Goal: Task Accomplishment & Management: Manage account settings

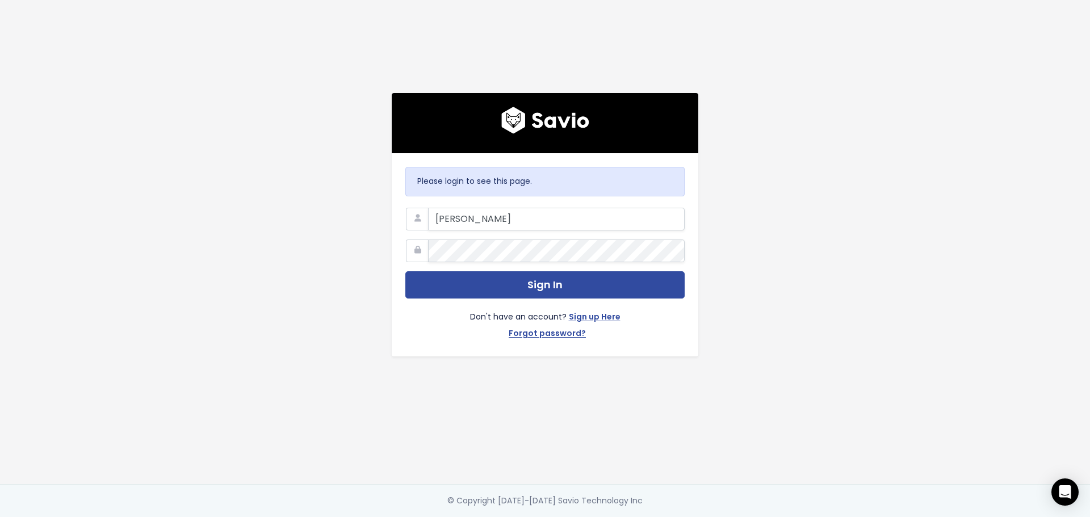
click at [852, 213] on div "Please login to see this page. [PERSON_NAME] Sign In Don't have an account? Sig…" at bounding box center [544, 242] width 647 height 484
click at [449, 212] on input "[PERSON_NAME]" at bounding box center [556, 219] width 257 height 23
drag, startPoint x: 479, startPoint y: 219, endPoint x: 356, endPoint y: 216, distance: 123.2
click at [356, 216] on div "Please login to see this page. [PERSON_NAME] Sign In Don't have an account? Sig…" at bounding box center [544, 242] width 647 height 484
type input "[EMAIL_ADDRESS][DOMAIN_NAME]"
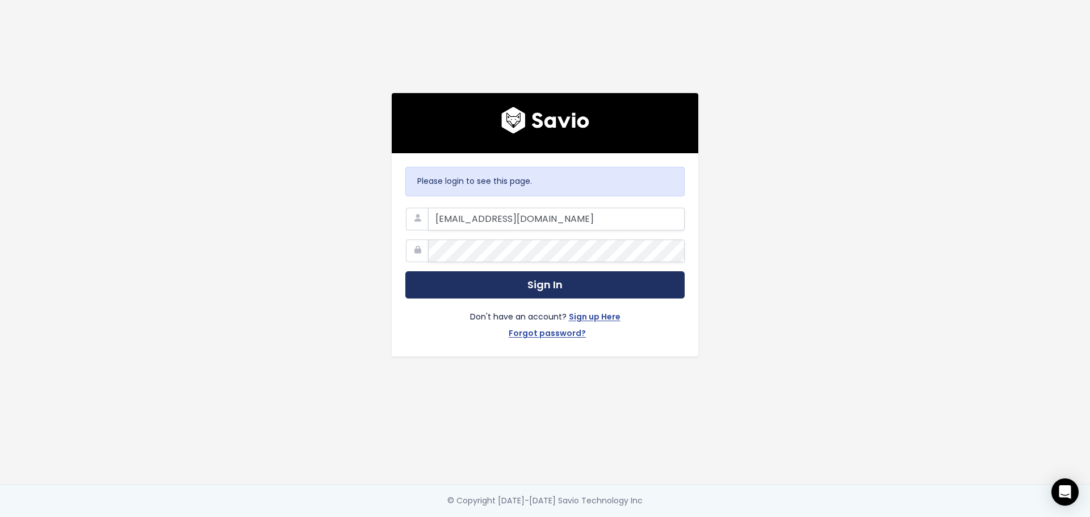
click at [532, 291] on button "Sign In" at bounding box center [544, 285] width 279 height 28
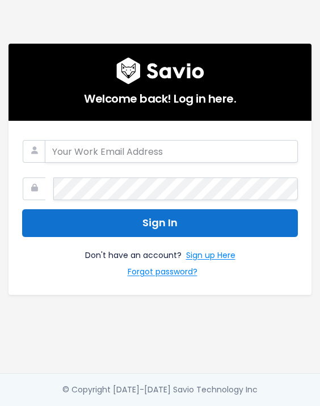
type input "Storto"
click at [236, 215] on button "Sign In" at bounding box center [160, 223] width 276 height 28
